Goal: Task Accomplishment & Management: Complete application form

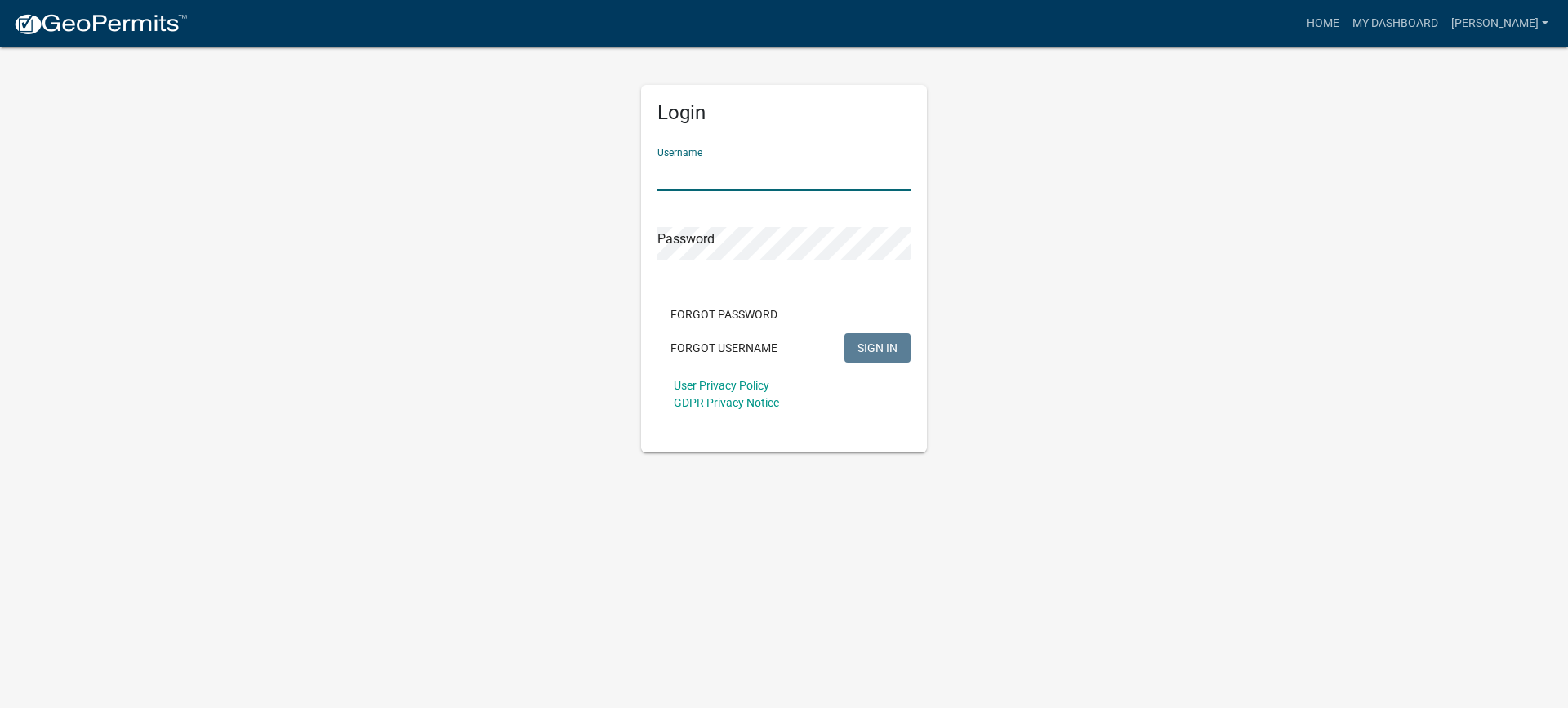
click at [765, 168] on input "Username" at bounding box center [784, 174] width 253 height 34
type input "[PERSON_NAME]"
click at [856, 346] on button "SIGN IN" at bounding box center [878, 348] width 66 height 29
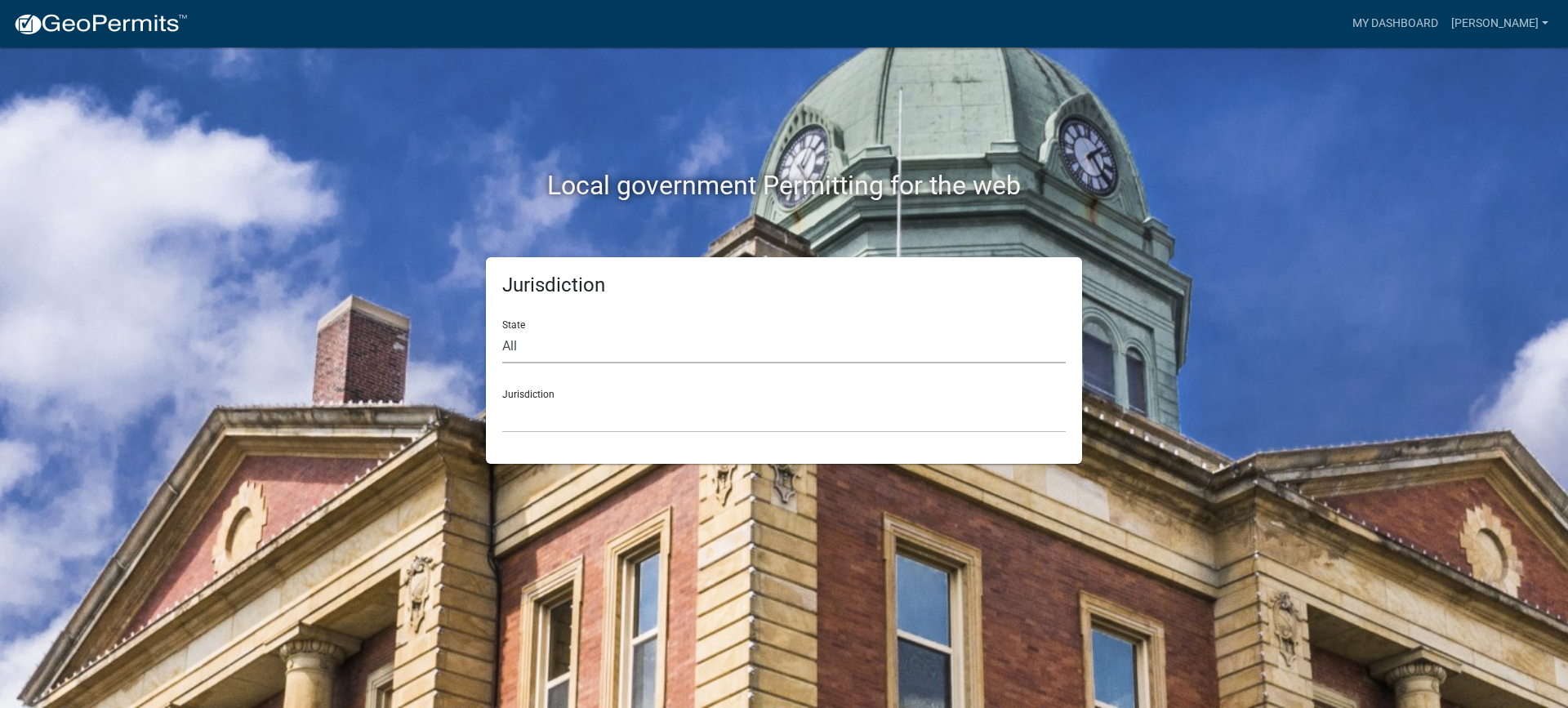
click at [753, 348] on select "All [US_STATE] [US_STATE] [US_STATE] [US_STATE] [US_STATE] [US_STATE] [US_STATE…" at bounding box center [784, 347] width 564 height 34
select select "[US_STATE]"
click at [502, 330] on select "All [US_STATE] [US_STATE] [US_STATE] [US_STATE] [US_STATE] [US_STATE] [US_STATE…" at bounding box center [784, 347] width 564 height 34
click at [618, 407] on select "City of [GEOGRAPHIC_DATA], [US_STATE] City of [GEOGRAPHIC_DATA], [US_STATE] Cit…" at bounding box center [784, 416] width 564 height 34
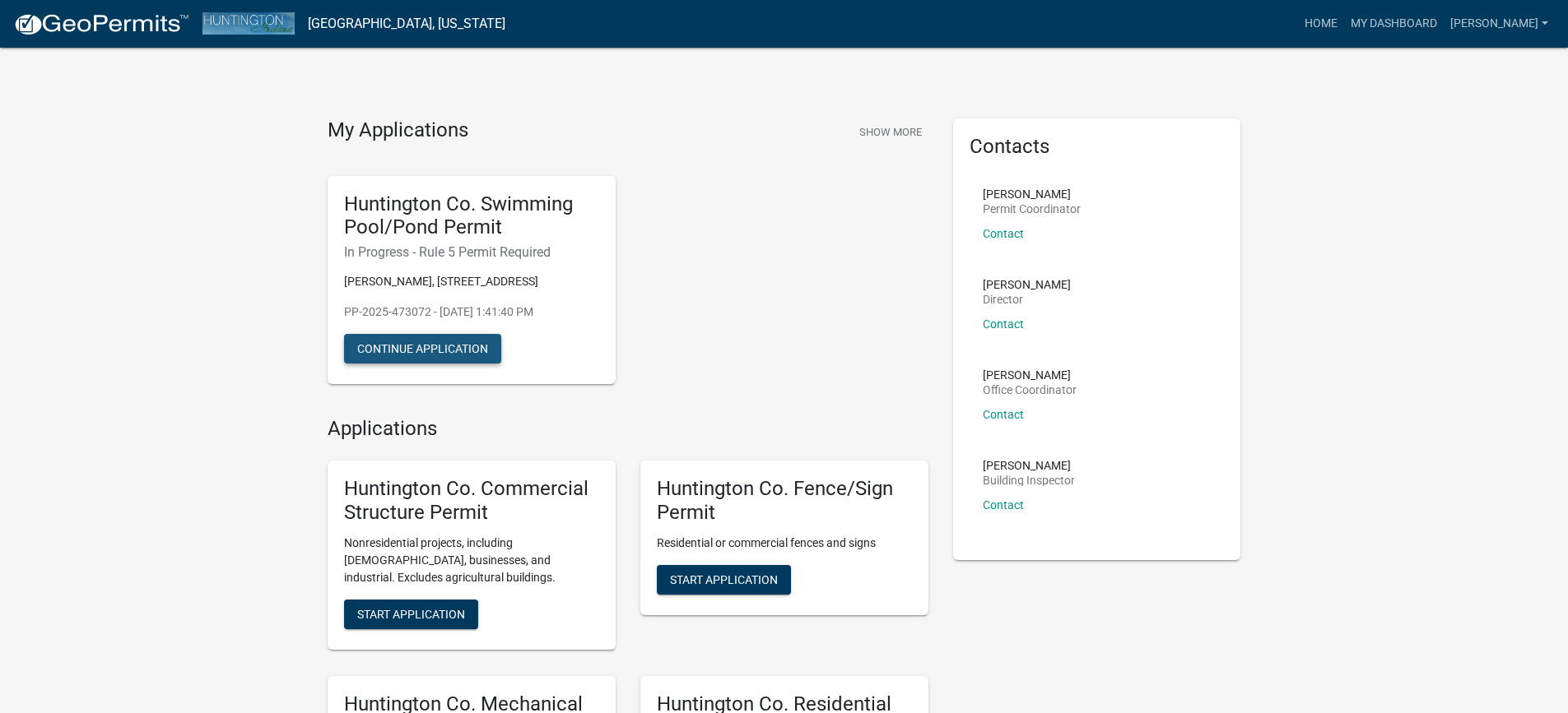
click at [444, 344] on button "Continue Application" at bounding box center [422, 349] width 157 height 30
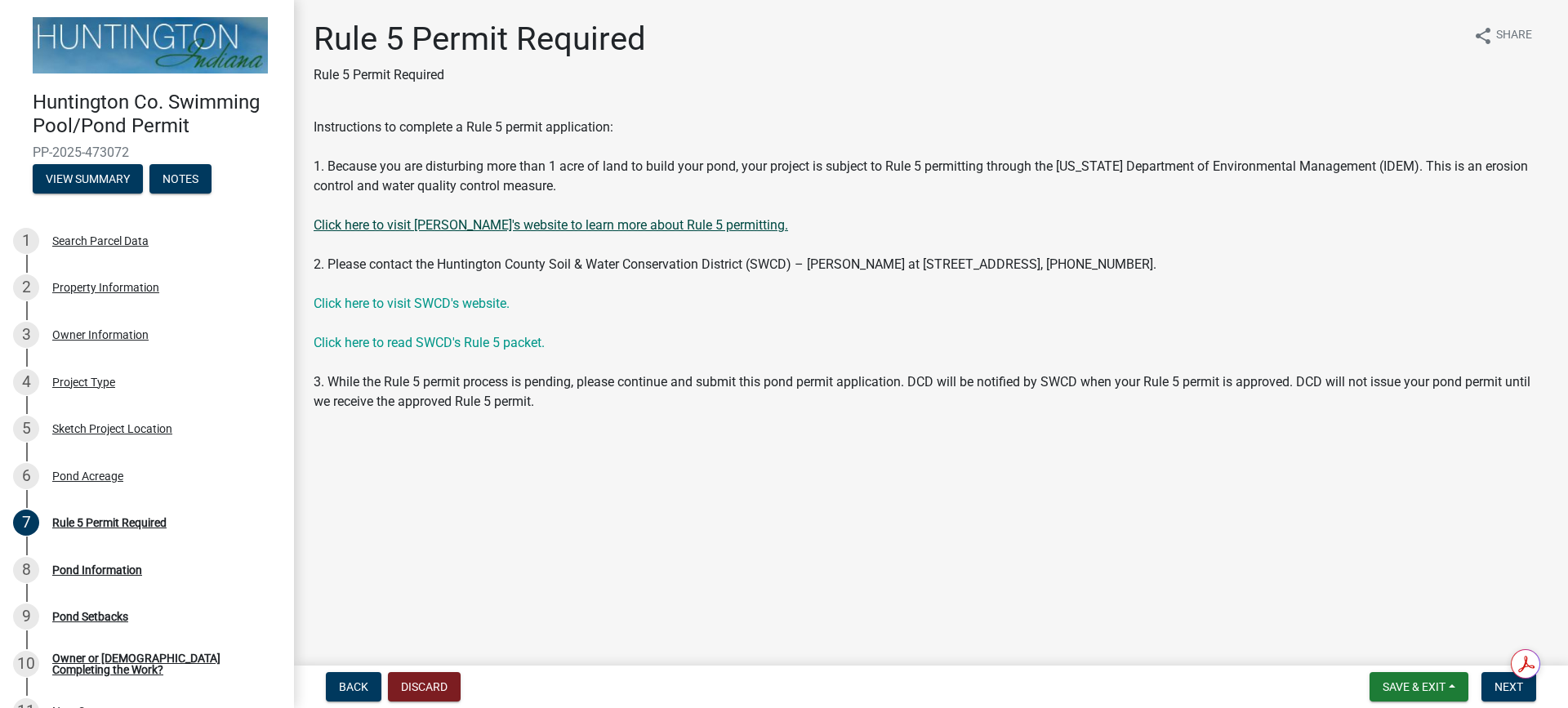
click at [508, 221] on link "Click here to visit [PERSON_NAME]'s website to learn more about Rule 5 permitti…" at bounding box center [550, 225] width 474 height 16
click at [481, 227] on link "Click here to visit [PERSON_NAME]'s website to learn more about Rule 5 permitti…" at bounding box center [550, 225] width 474 height 16
click at [423, 305] on link "Click here to visit SWCD's website." at bounding box center [412, 303] width 196 height 16
